Goal: Task Accomplishment & Management: Use online tool/utility

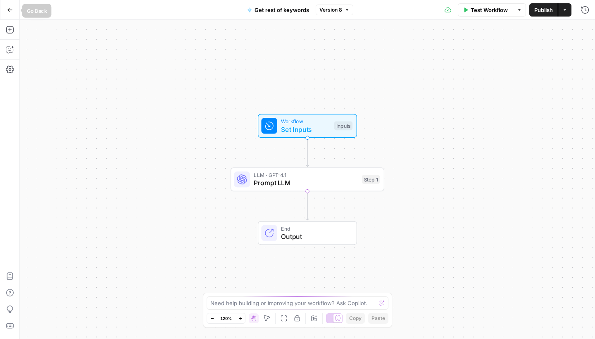
click at [10, 7] on icon "button" at bounding box center [10, 10] width 6 height 6
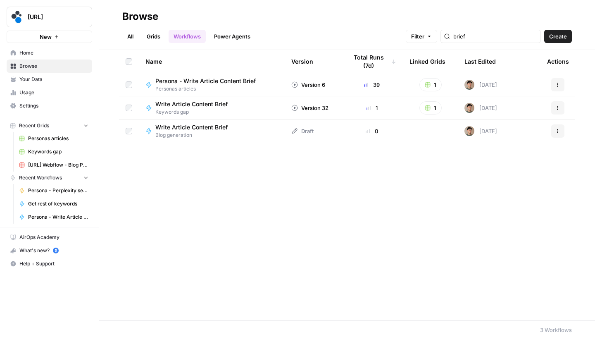
click at [157, 37] on link "Grids" at bounding box center [154, 36] width 24 height 13
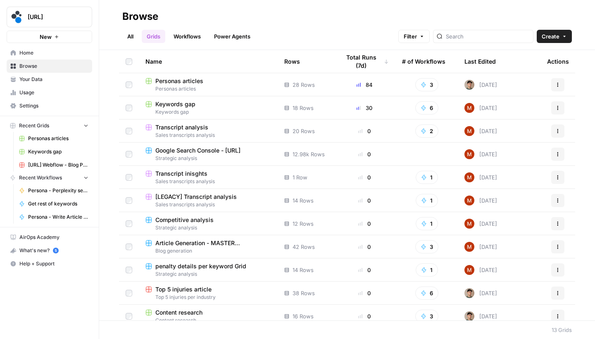
click at [189, 82] on span "Personas articles" at bounding box center [179, 81] width 48 height 8
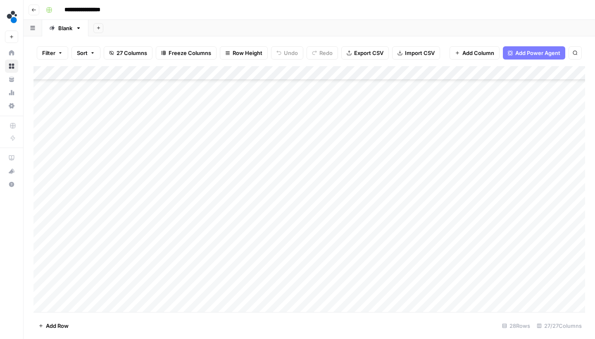
scroll to position [173, 0]
click at [318, 263] on div "Add Column" at bounding box center [309, 190] width 552 height 248
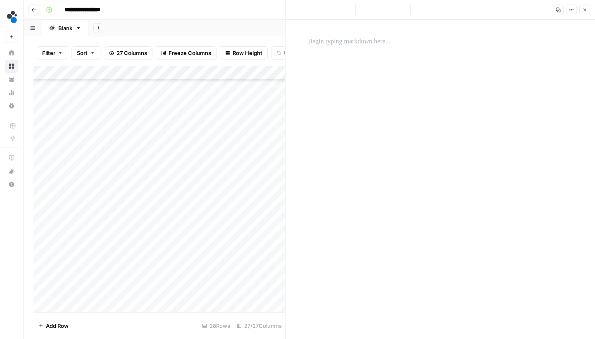
click at [328, 42] on p at bounding box center [440, 41] width 264 height 11
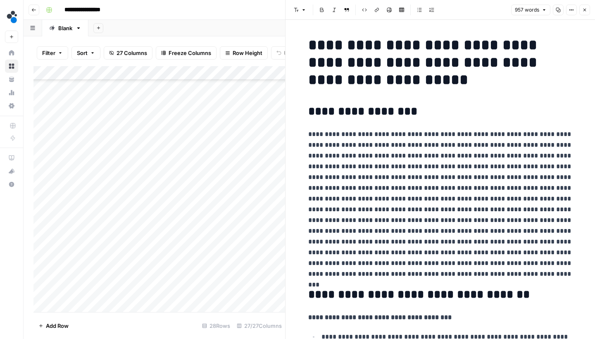
click at [586, 10] on icon "button" at bounding box center [584, 9] width 5 height 5
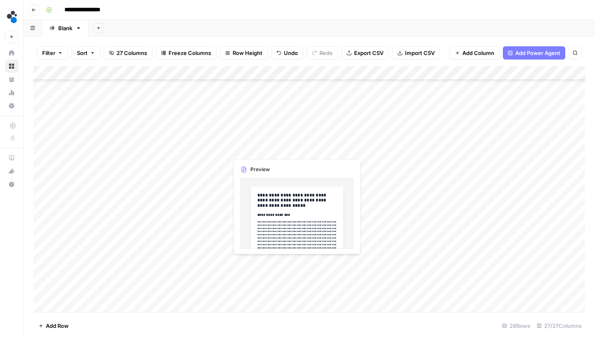
click at [320, 278] on div "Add Column" at bounding box center [309, 190] width 552 height 248
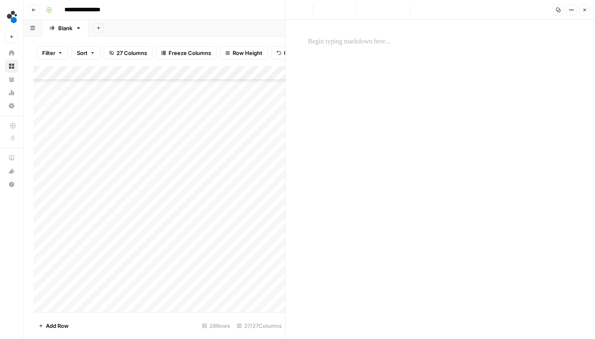
click at [350, 45] on p at bounding box center [440, 41] width 264 height 11
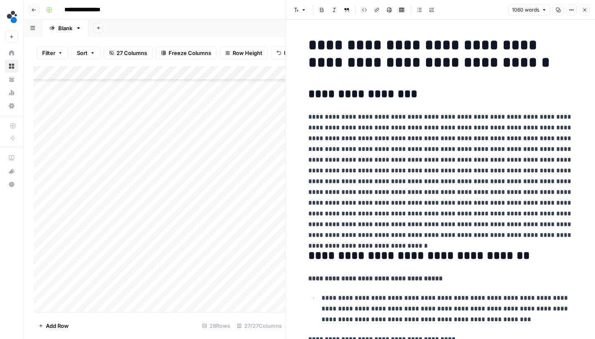
click at [587, 12] on button "Close" at bounding box center [584, 10] width 11 height 11
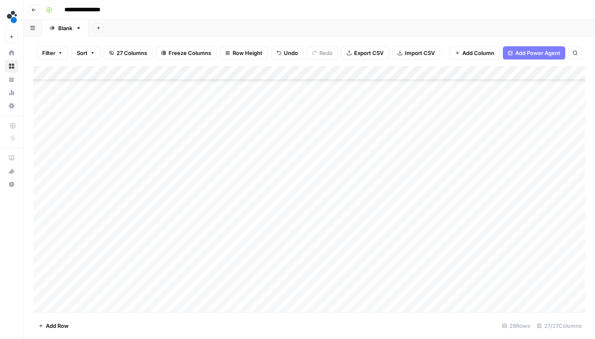
drag, startPoint x: 327, startPoint y: 283, endPoint x: 327, endPoint y: 291, distance: 7.4
click at [327, 291] on div "Add Column" at bounding box center [309, 190] width 552 height 248
click at [385, 71] on div "Add Column" at bounding box center [309, 190] width 552 height 248
click at [492, 71] on div "Add Column" at bounding box center [309, 190] width 552 height 248
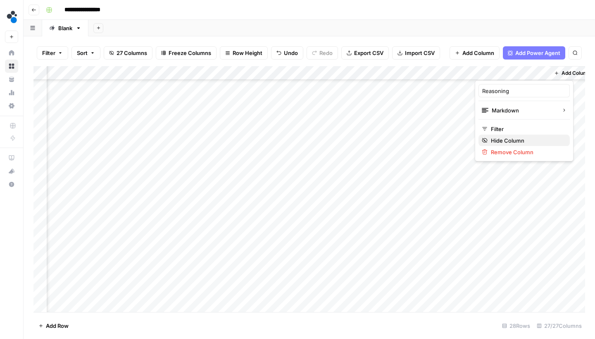
click at [511, 139] on span "Hide Column" at bounding box center [527, 140] width 72 height 8
click at [454, 70] on div "Add Column" at bounding box center [309, 190] width 552 height 248
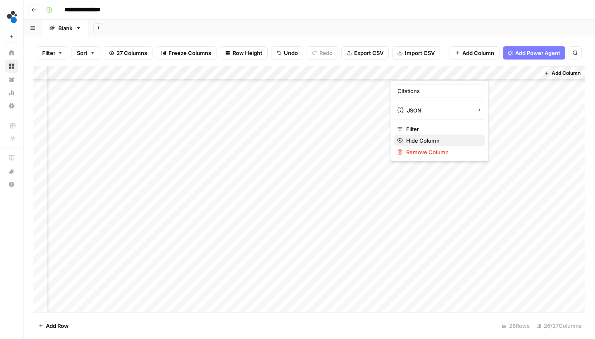
click at [431, 140] on span "Hide Column" at bounding box center [442, 140] width 72 height 8
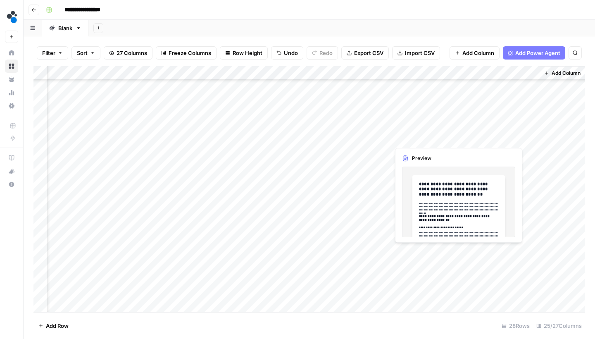
click at [533, 69] on div "Add Column" at bounding box center [309, 190] width 552 height 248
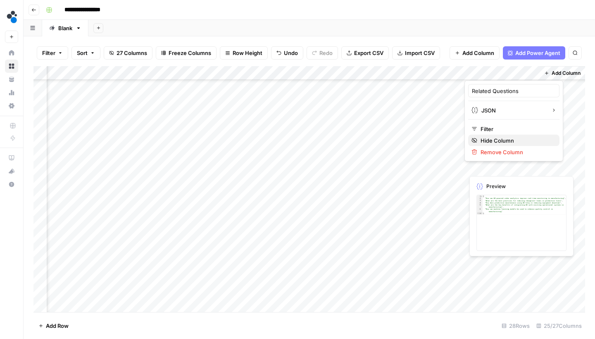
click at [508, 142] on span "Hide Column" at bounding box center [517, 140] width 72 height 8
